Goal: Task Accomplishment & Management: Complete application form

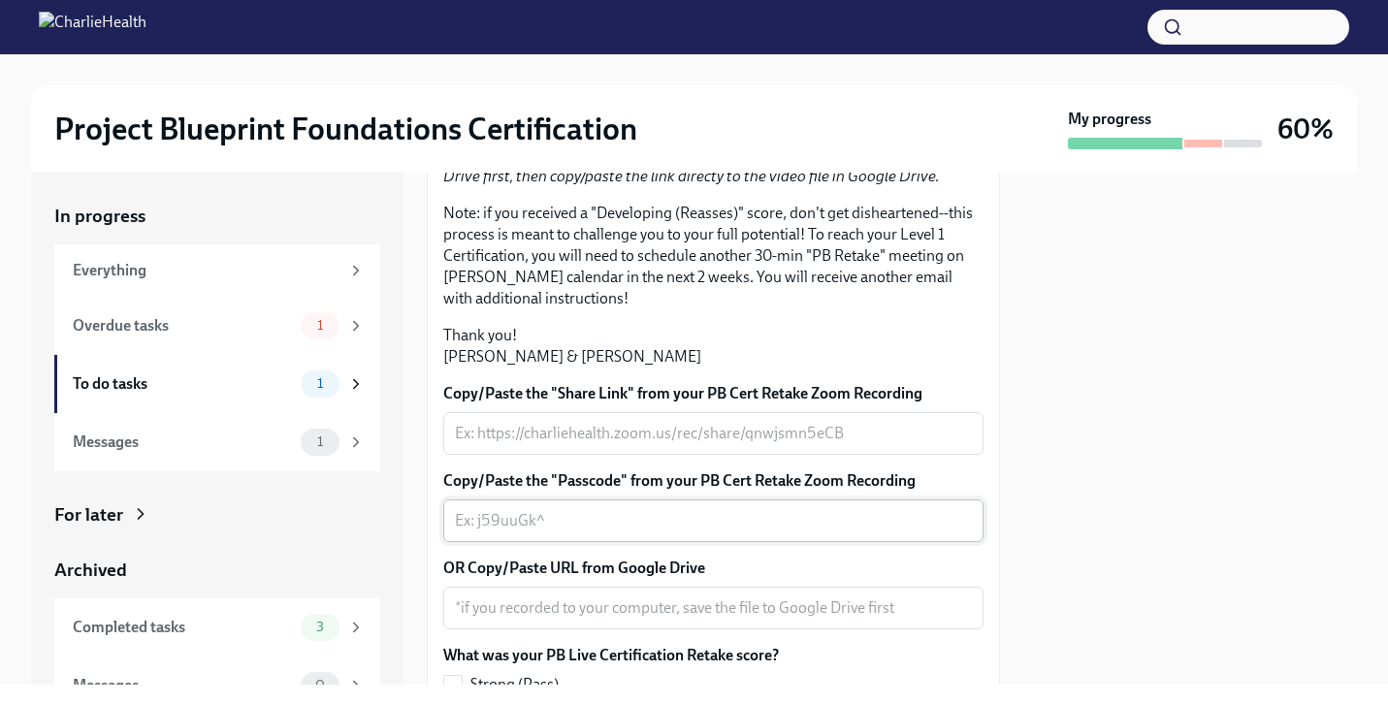
scroll to position [664, 0]
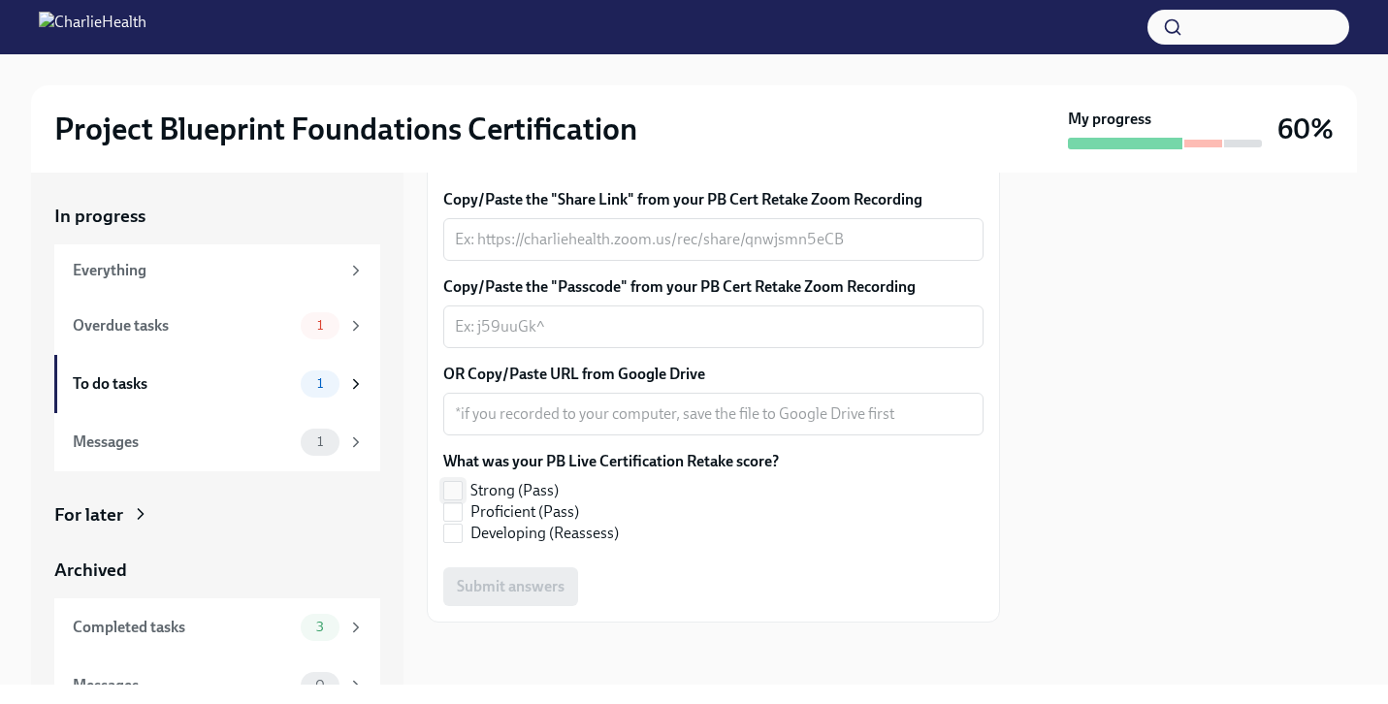
click at [458, 488] on input "Strong (Pass)" at bounding box center [452, 490] width 17 height 17
checkbox input "true"
click at [516, 251] on textarea "Copy/Paste the "Share Link" from your PB Cert Retake Zoom Recording" at bounding box center [713, 239] width 517 height 23
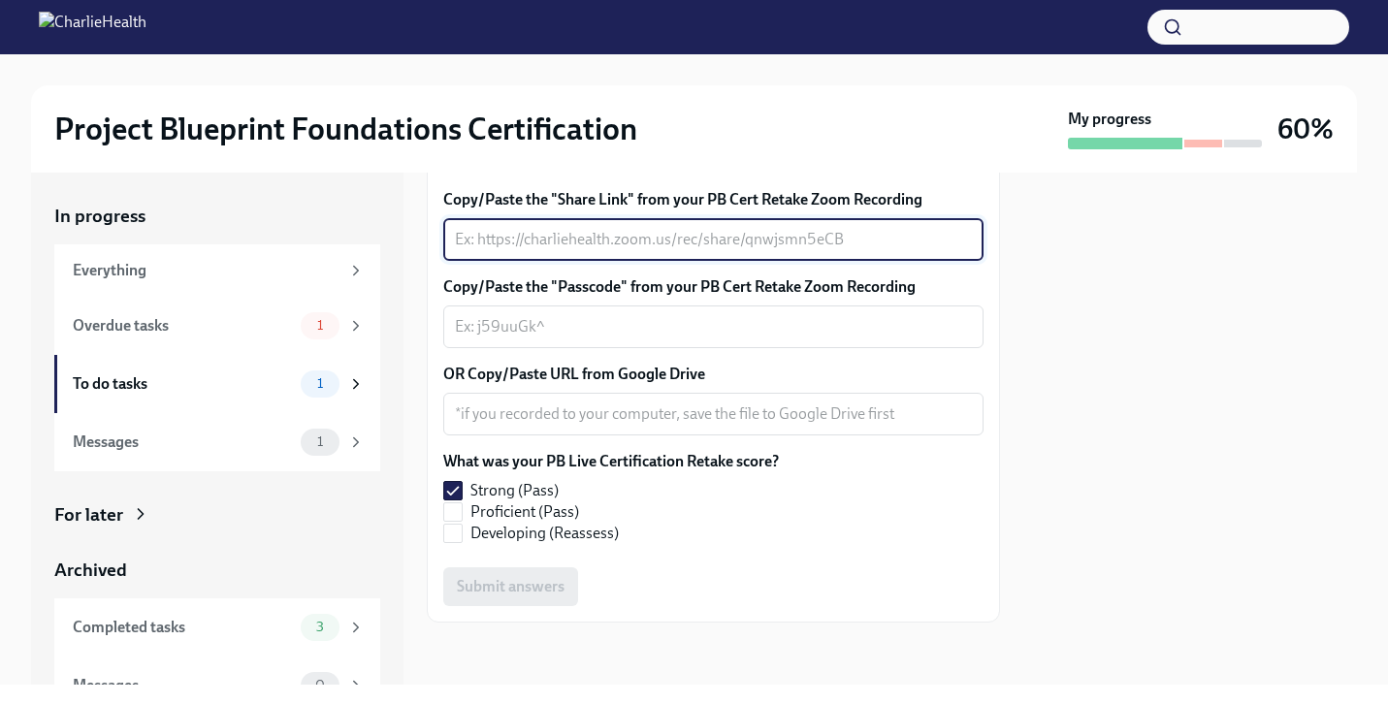
paste textarea "[URL][DOMAIN_NAME] Passcode: H=^Zy94t"
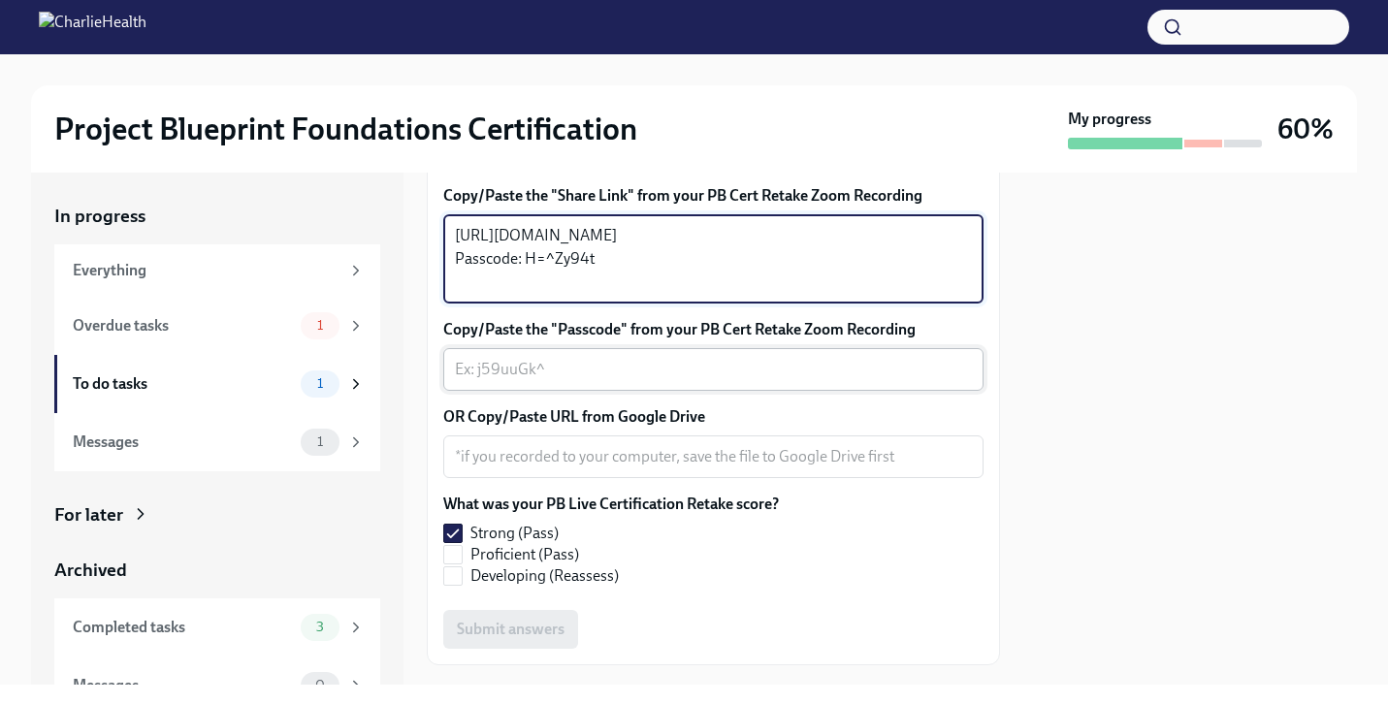
type textarea "[URL][DOMAIN_NAME] Passcode: H=^Zy94t"
click at [753, 381] on textarea "Copy/Paste the "Passcode" from your PB Cert Retake Zoom Recording" at bounding box center [713, 369] width 517 height 23
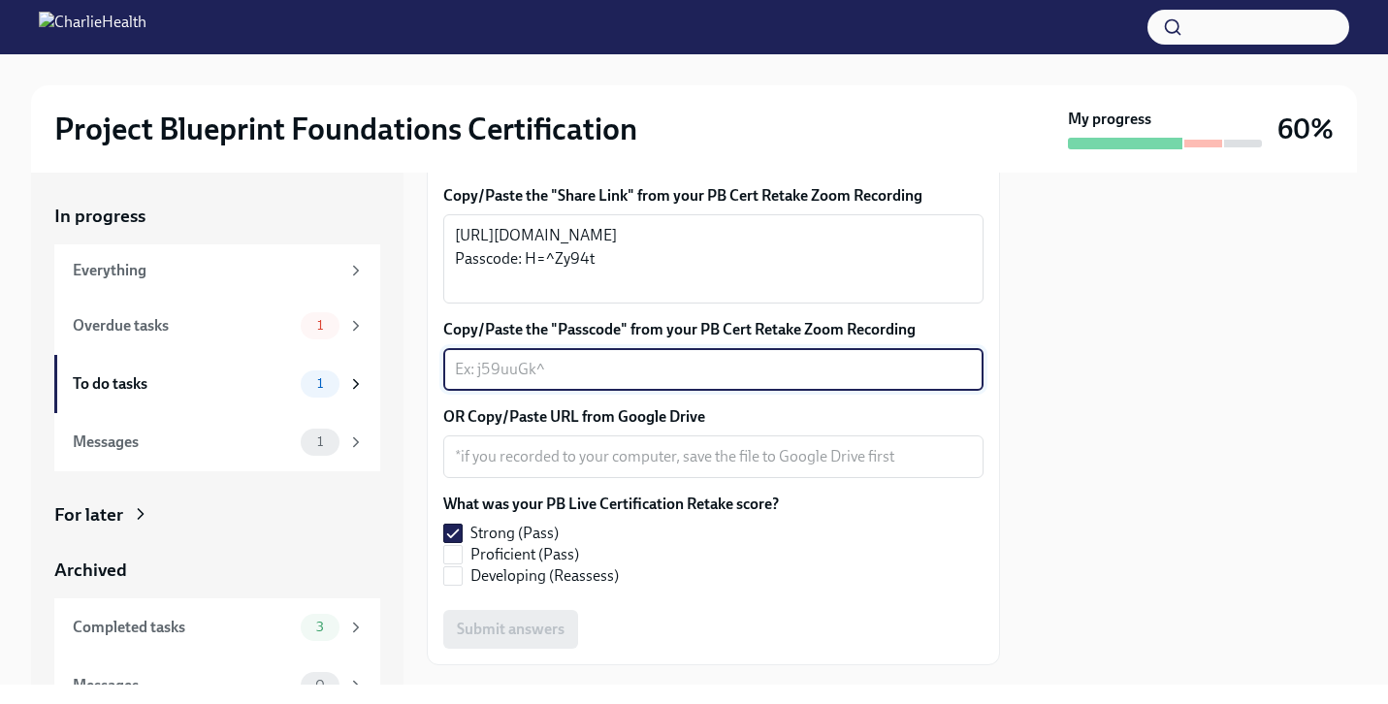
paste textarea "H=^Zy94t"
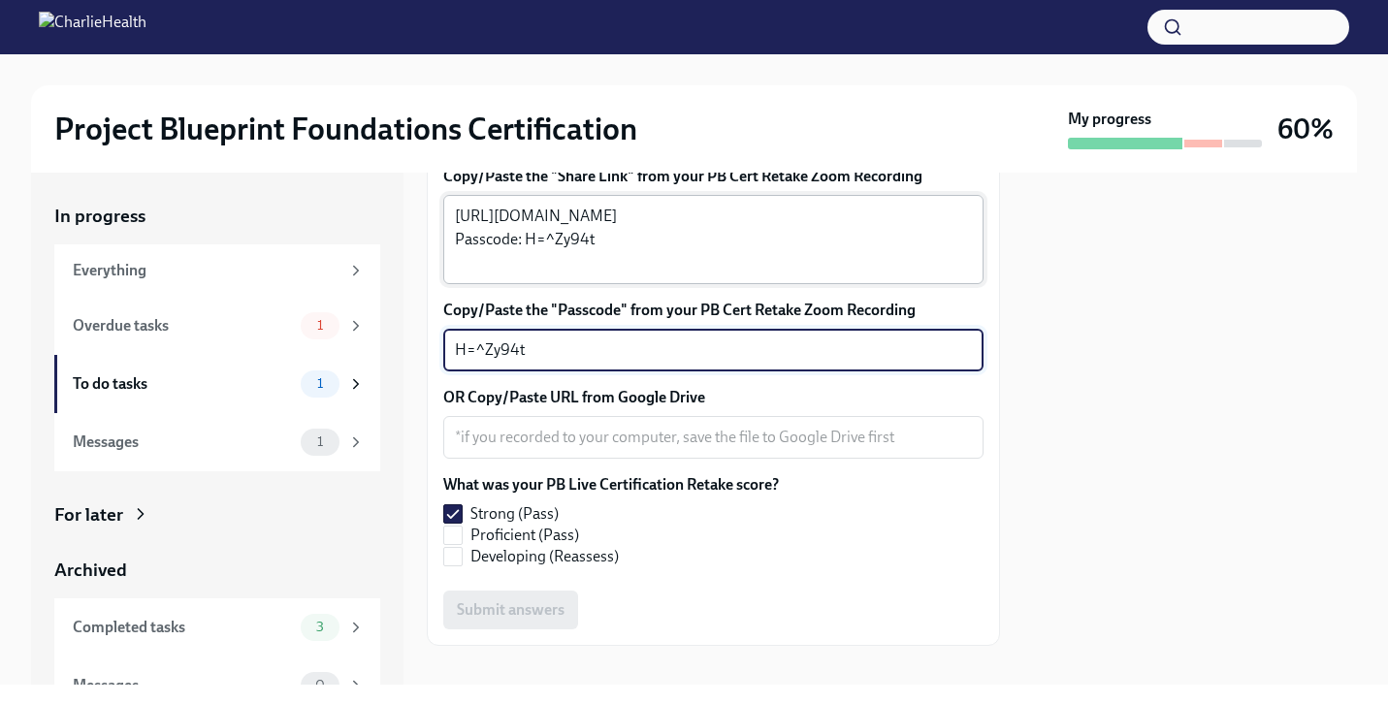
scroll to position [710, 0]
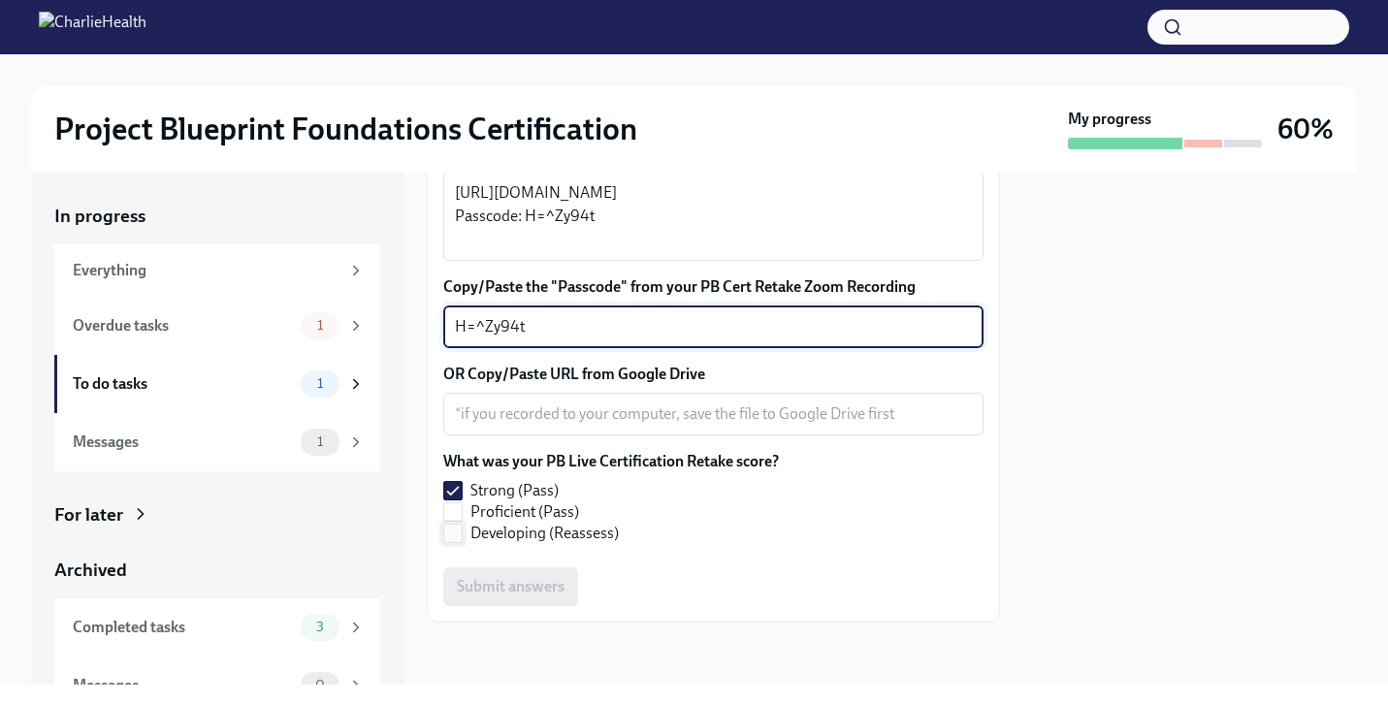
type textarea "H=^Zy94t"
click at [631, 537] on label "Developing (Reassess)" at bounding box center [603, 533] width 320 height 21
click at [462, 537] on input "Developing (Reassess)" at bounding box center [452, 533] width 17 height 17
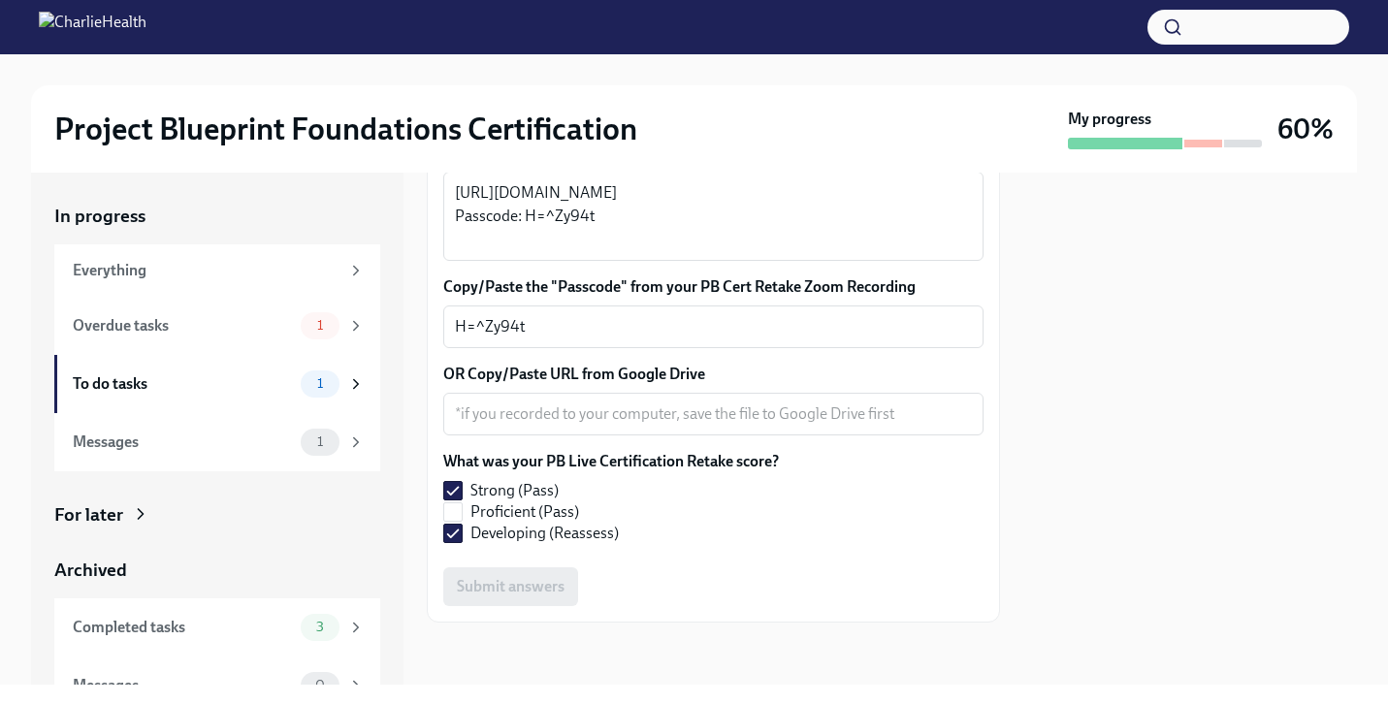
click at [489, 549] on div "What was your PB Live Certification Retake score? Strong (Pass) Proficient (Pas…" at bounding box center [713, 501] width 540 height 101
click at [462, 530] on span at bounding box center [452, 533] width 19 height 19
click at [462, 530] on input "Developing (Reassess)" at bounding box center [452, 533] width 17 height 17
checkbox input "false"
click at [494, 589] on div "Submit answers" at bounding box center [713, 587] width 540 height 39
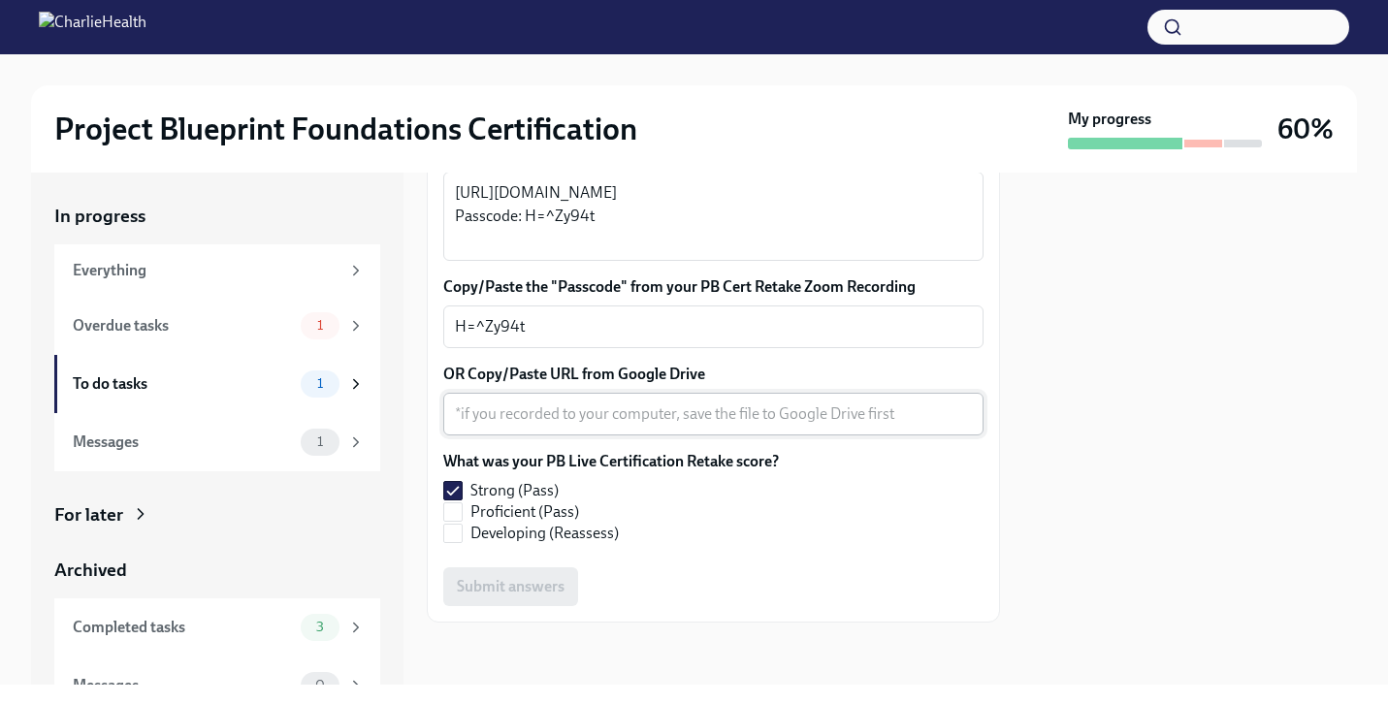
click at [543, 411] on textarea "OR Copy/Paste URL from Google Drive" at bounding box center [713, 414] width 517 height 23
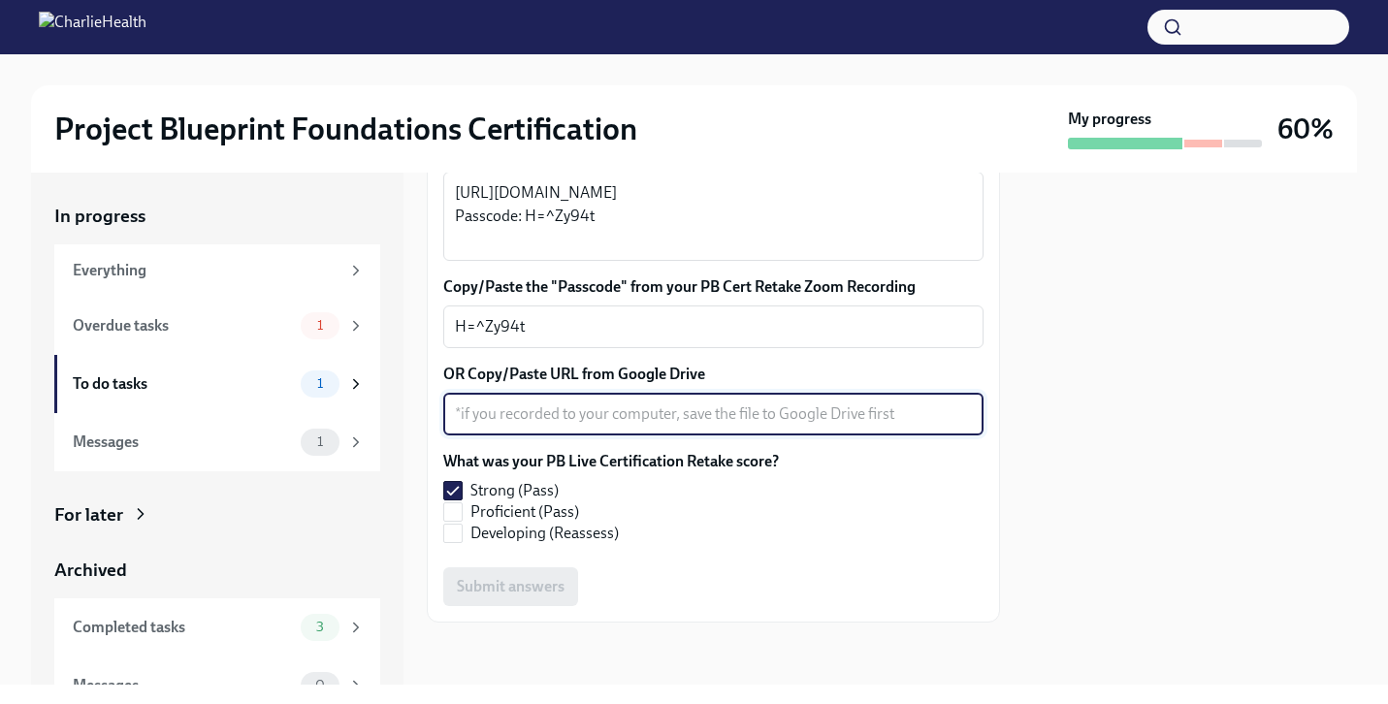
paste textarea "H=^Zy94t"
type textarea "H=^Zy94t"
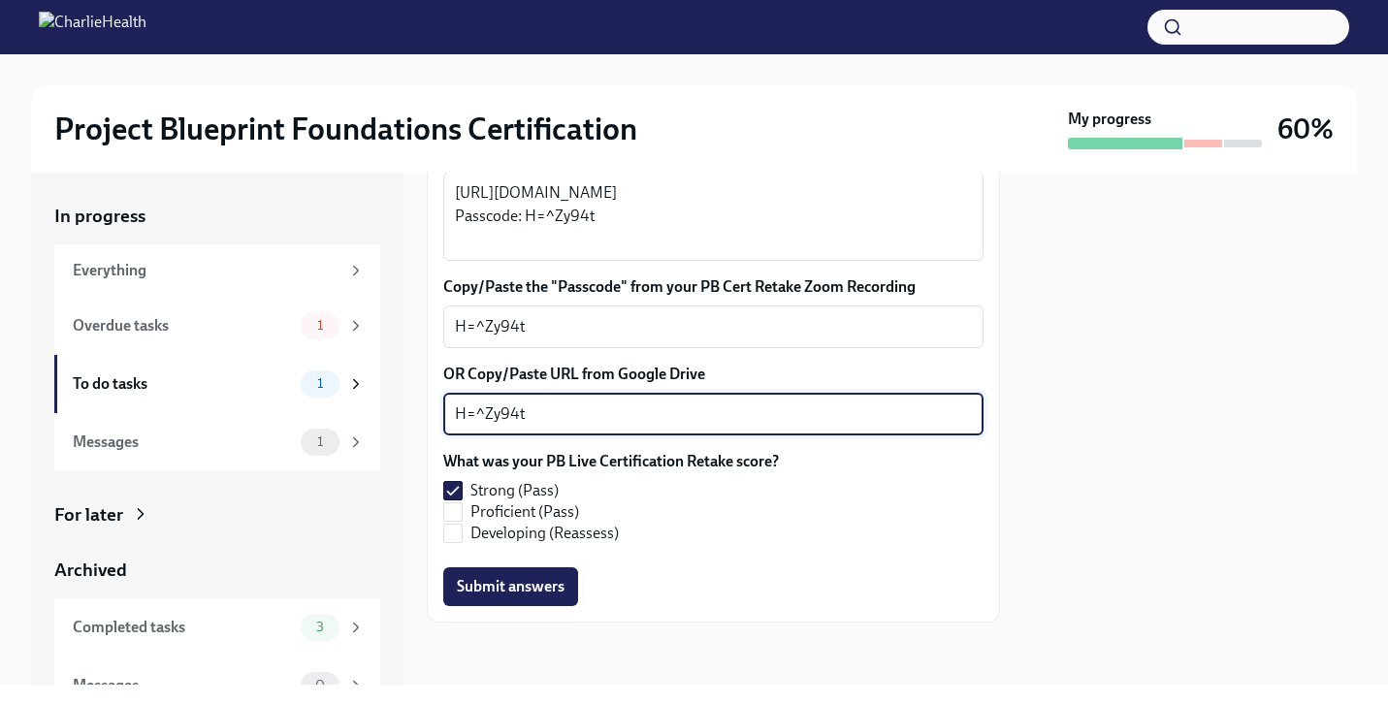
click at [502, 405] on textarea "H=^Zy94t" at bounding box center [713, 414] width 517 height 23
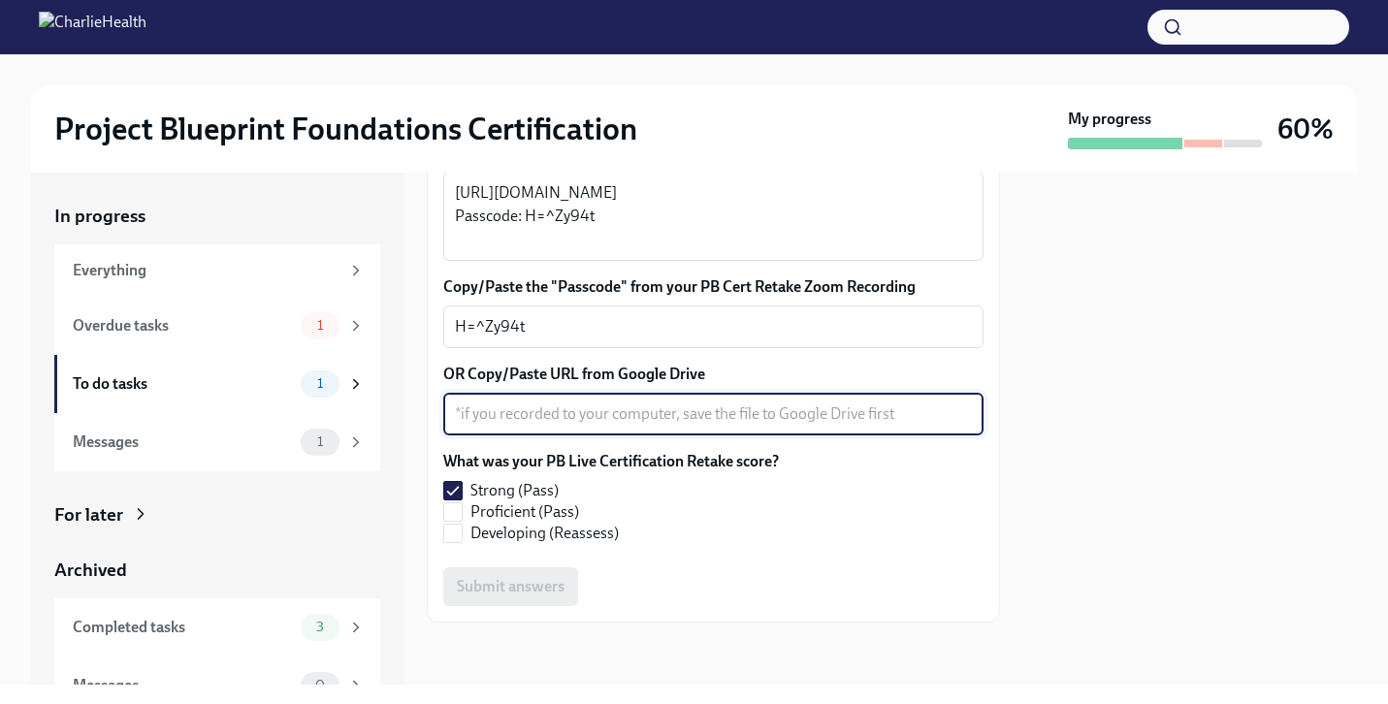
click at [654, 584] on div "Submit answers" at bounding box center [713, 587] width 540 height 39
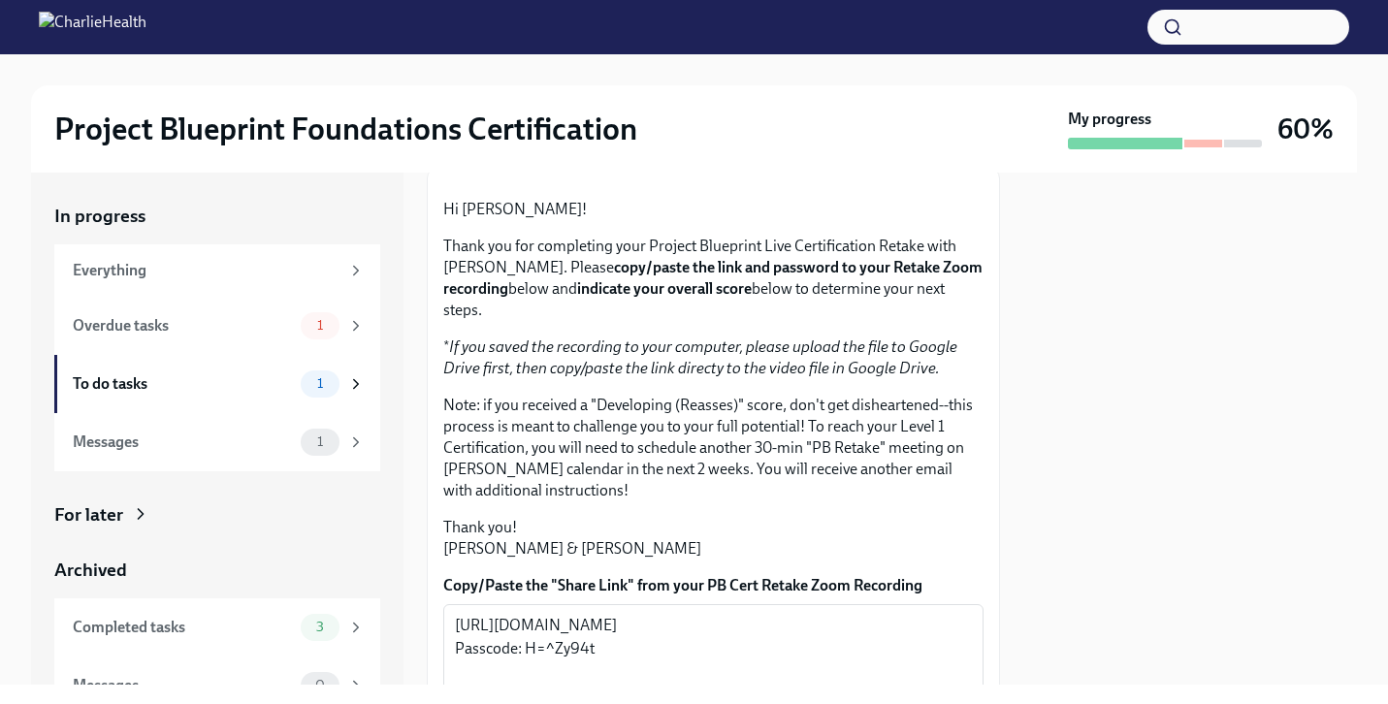
scroll to position [521, 0]
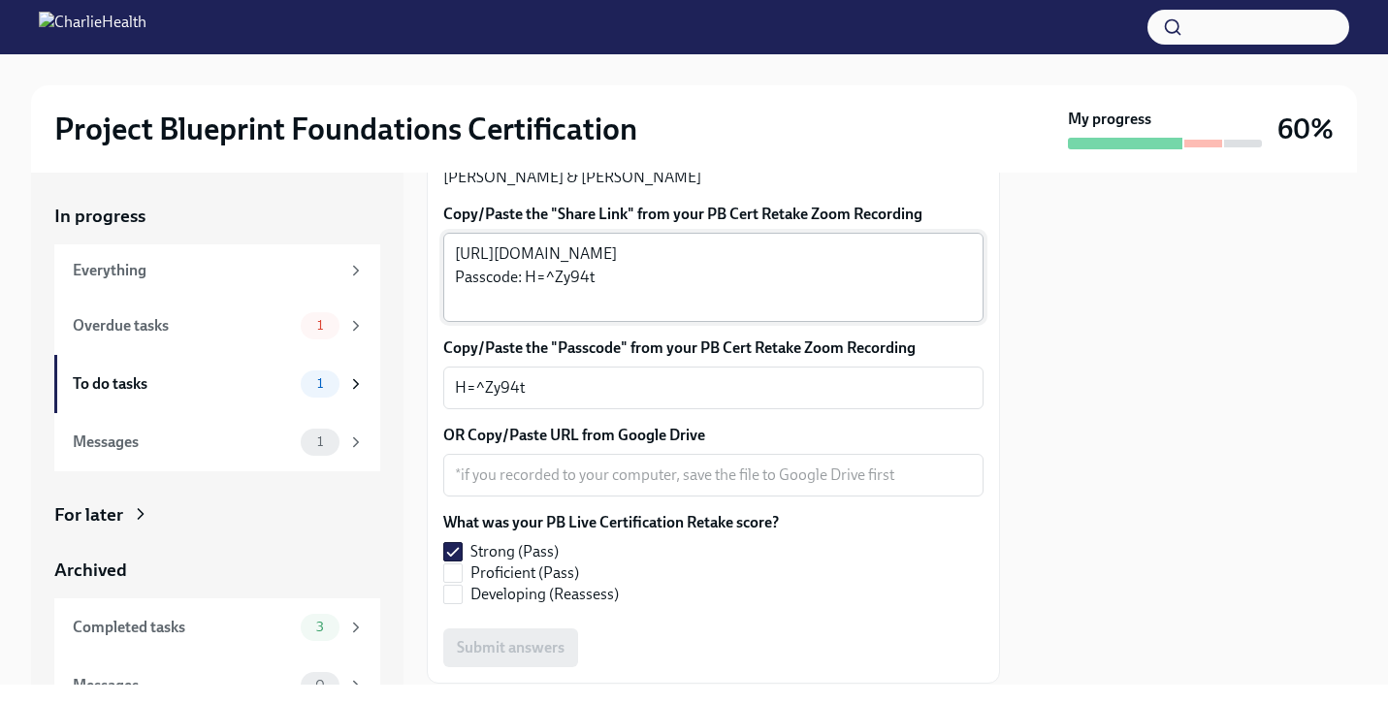
click at [530, 312] on textarea "[URL][DOMAIN_NAME] Passcode: H=^Zy94t" at bounding box center [713, 278] width 517 height 70
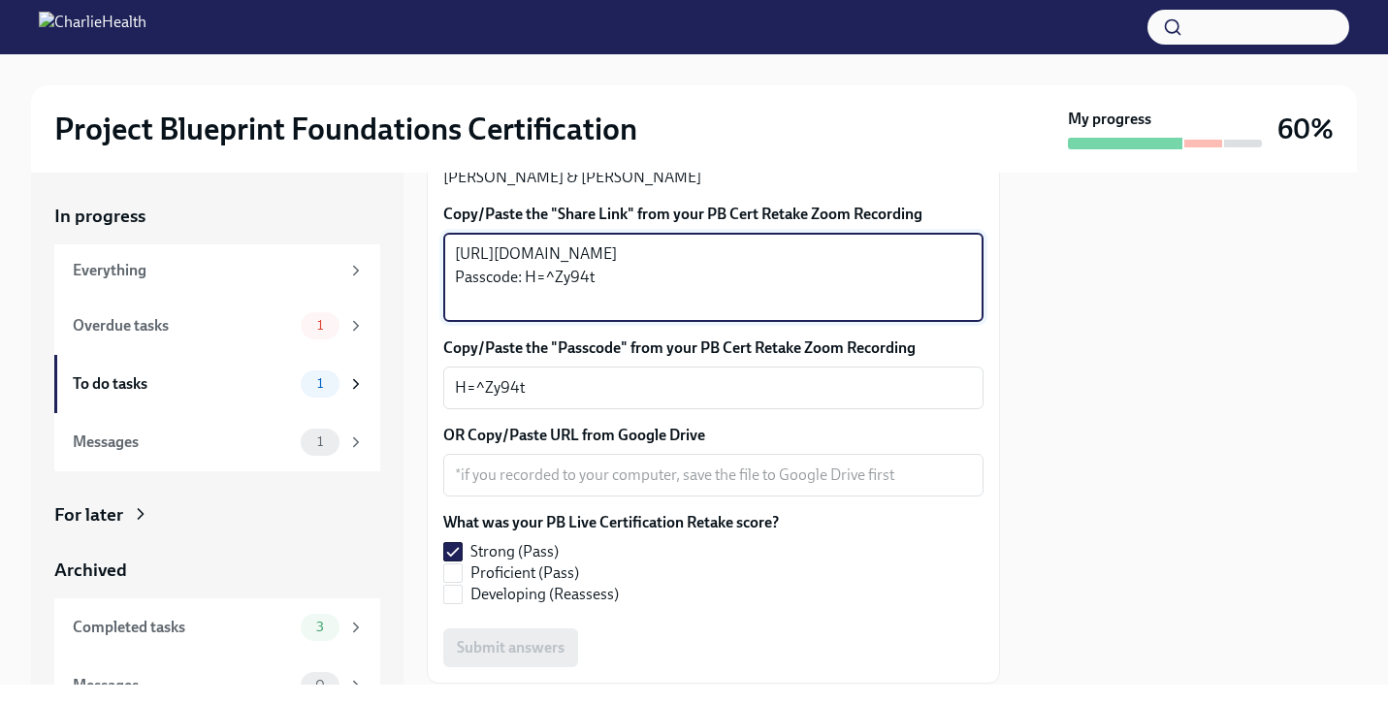
click at [530, 312] on textarea "[URL][DOMAIN_NAME] Passcode: H=^Zy94t" at bounding box center [713, 278] width 517 height 70
drag, startPoint x: 627, startPoint y: 430, endPoint x: 395, endPoint y: 345, distance: 246.7
click at [392, 346] on div "In progress Everything Overdue tasks 1 To do tasks 1 Messages 1 For later Archi…" at bounding box center [694, 429] width 1326 height 512
paste textarea "kfWHxFdgRKlqcLJtgkbN4m06TD040Qt6ZA73OL2Iv1Y_SnkxGn0qg8b76WspRIvO.bQcjSMv6E5iMES…"
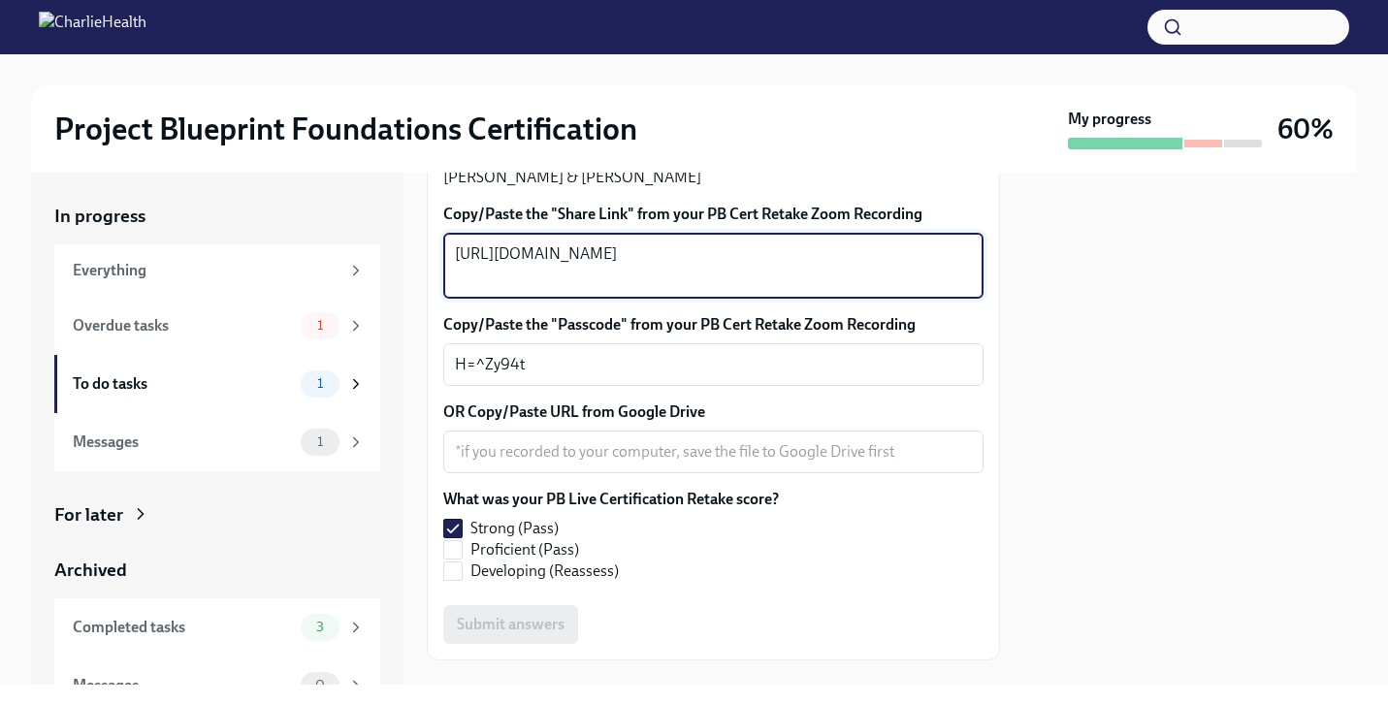
type textarea "[URL][DOMAIN_NAME]"
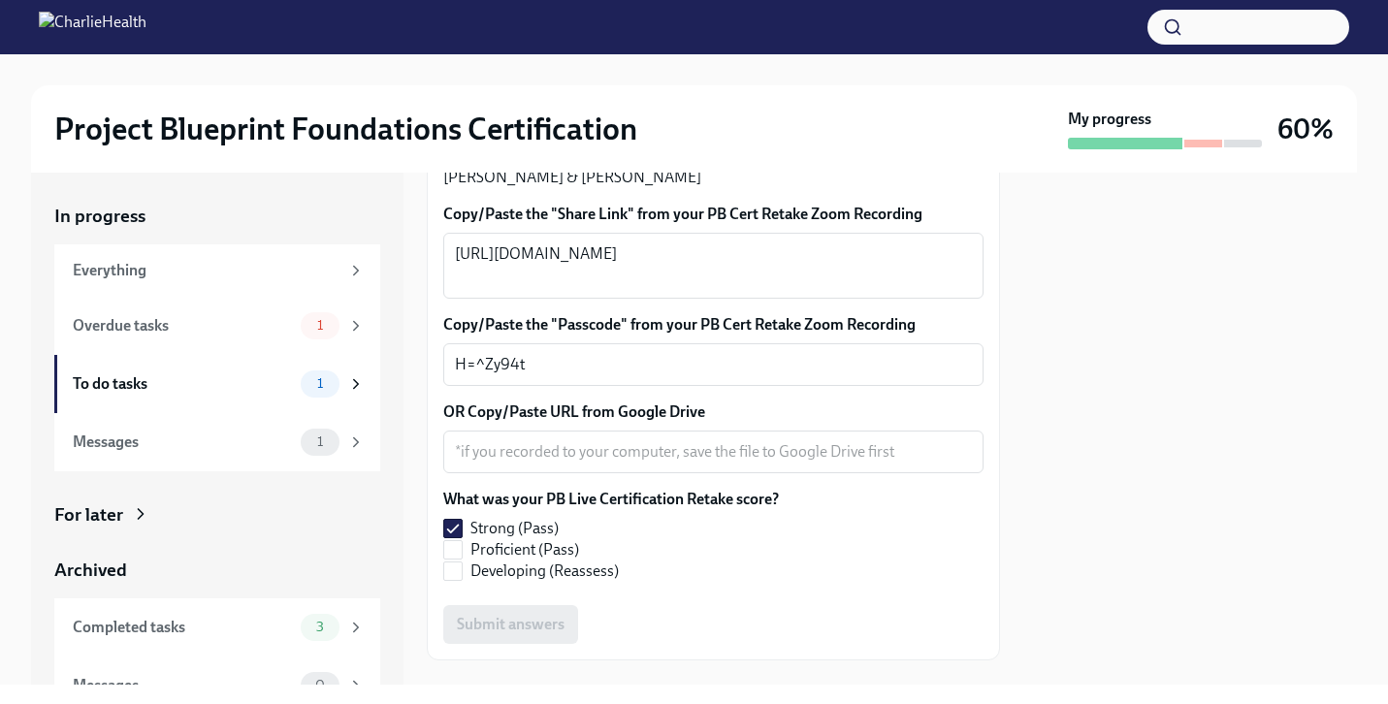
click at [1066, 337] on div at bounding box center [1190, 429] width 334 height 512
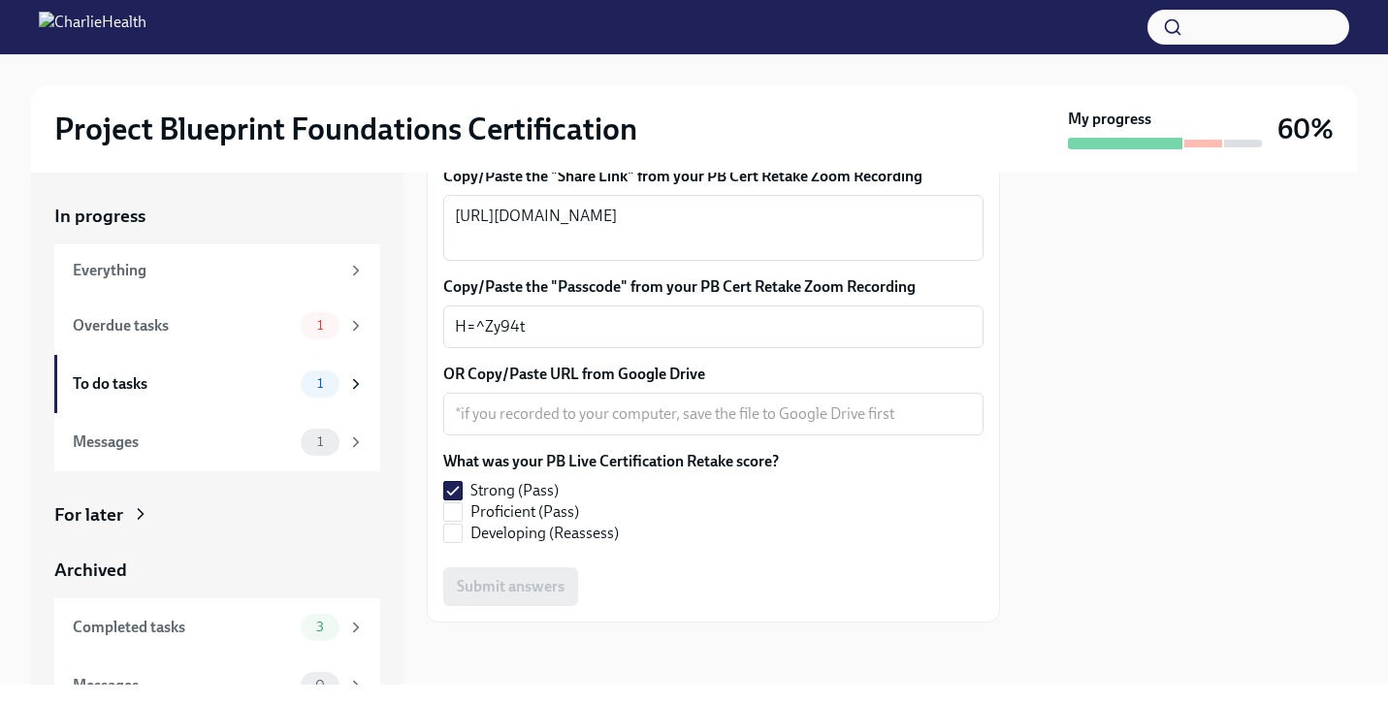
scroll to position [687, 0]
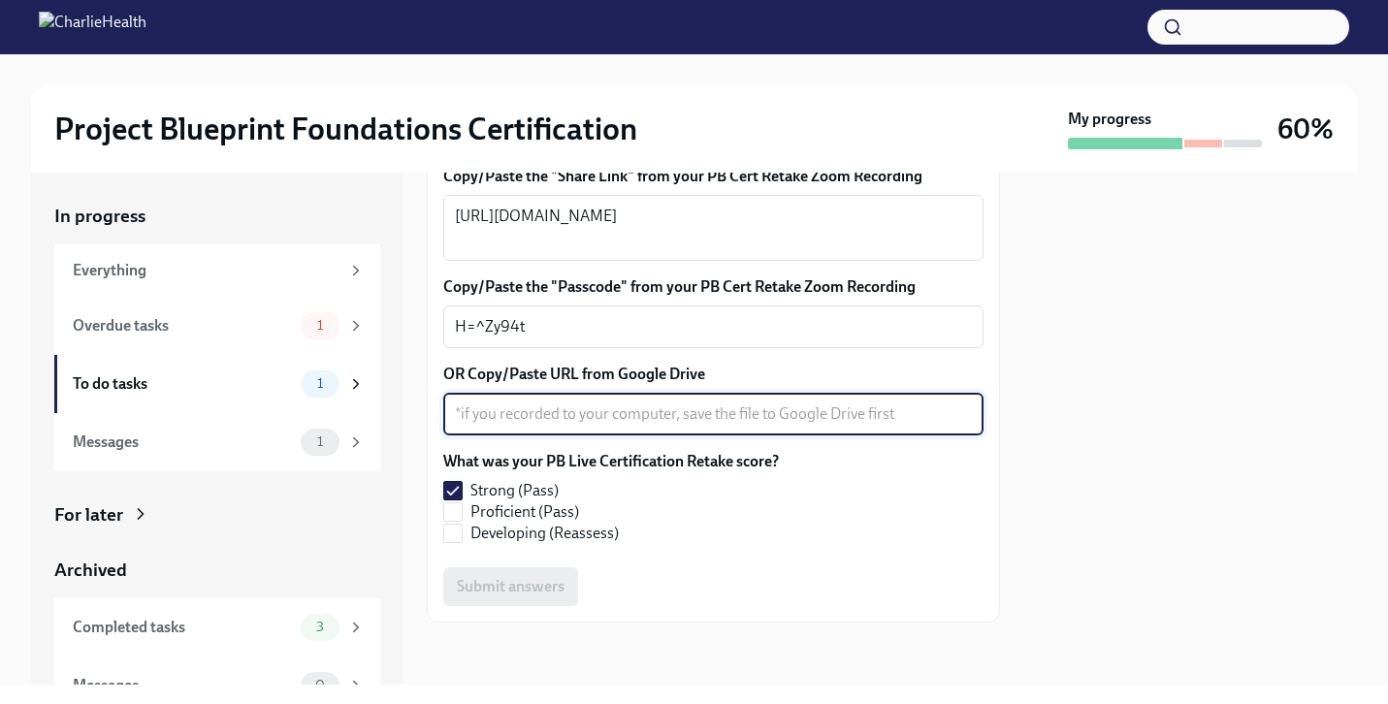
click at [568, 419] on textarea "OR Copy/Paste URL from Google Drive" at bounding box center [713, 414] width 517 height 23
paste textarea "[URL][DOMAIN_NAME]"
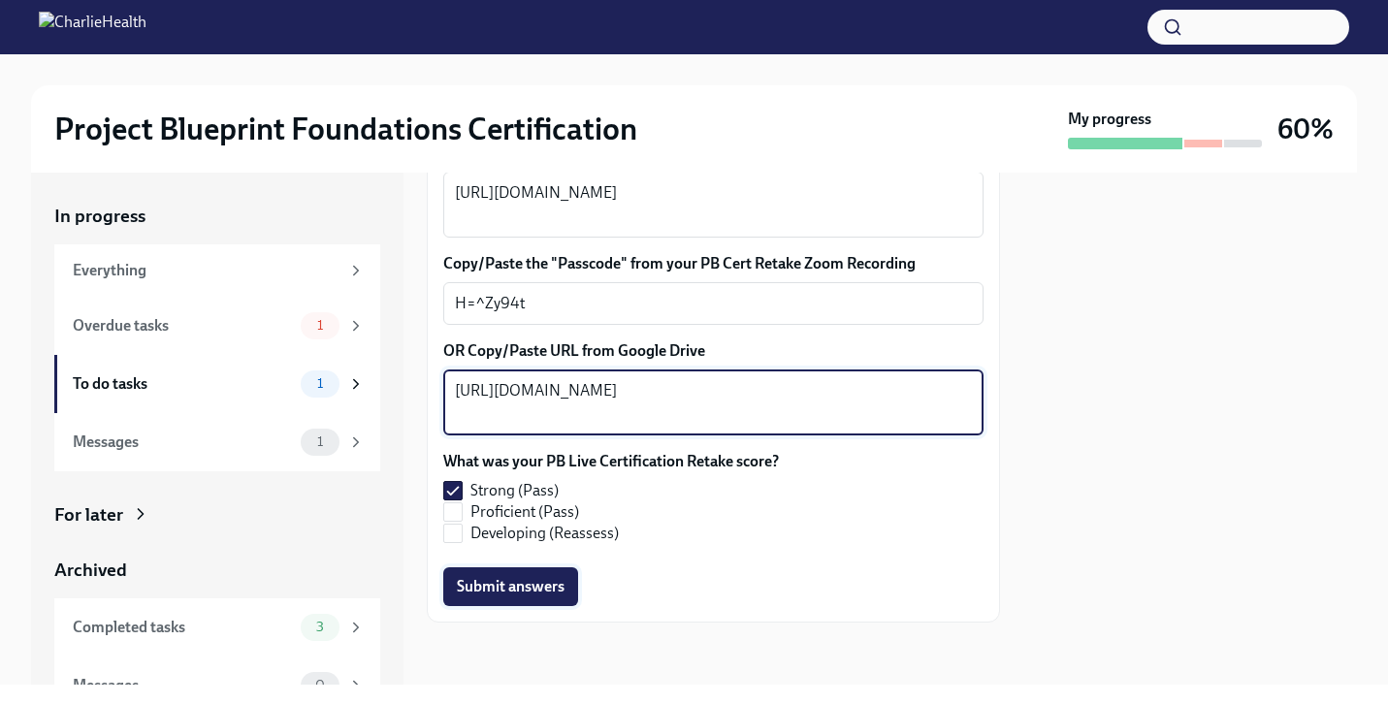
type textarea "[URL][DOMAIN_NAME]"
click at [509, 597] on span "Submit answers" at bounding box center [511, 586] width 108 height 19
